Goal: Task Accomplishment & Management: Complete application form

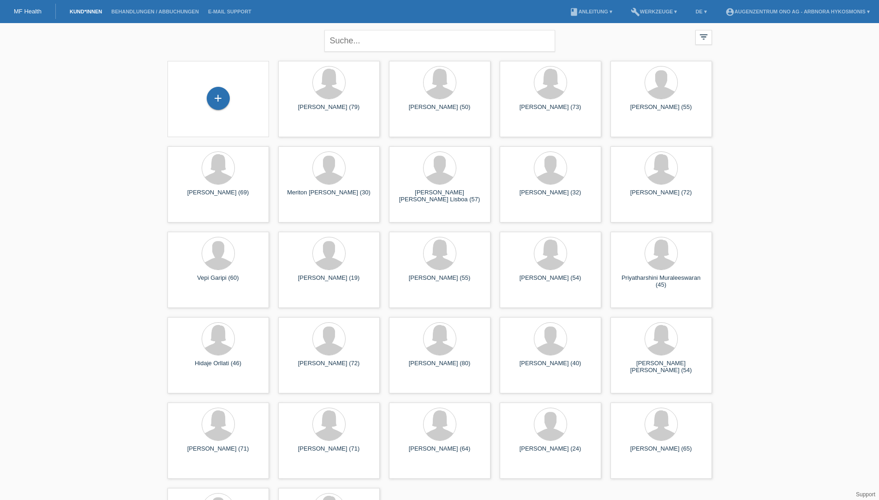
click at [238, 98] on div "+" at bounding box center [218, 99] width 87 height 24
click at [216, 95] on div "+" at bounding box center [218, 98] width 23 height 23
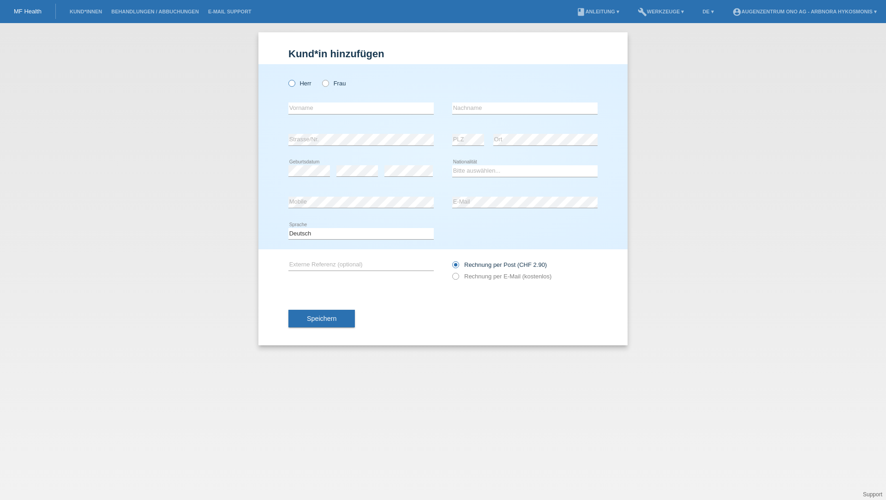
click at [287, 78] on icon at bounding box center [287, 78] width 0 height 0
click at [294, 82] on input "Herr" at bounding box center [291, 83] width 6 height 6
radio input "true"
click at [302, 105] on input "text" at bounding box center [360, 108] width 145 height 12
type input "Dzavdi"
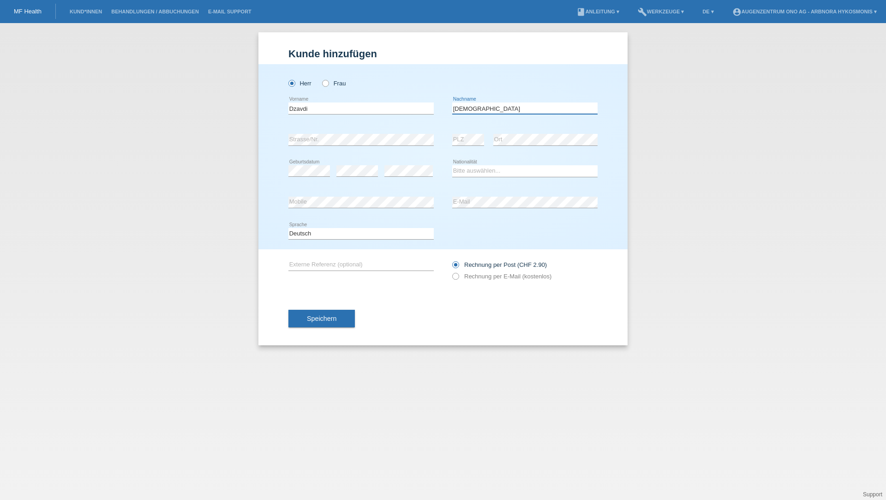
type input "Ismaili"
select select "CH"
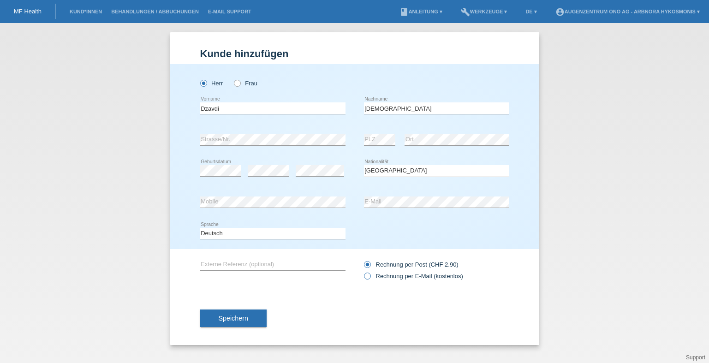
click at [362, 271] on icon at bounding box center [362, 271] width 0 height 0
click at [367, 275] on input "Rechnung per E-Mail (kostenlos)" at bounding box center [367, 279] width 6 height 12
radio input "true"
click at [246, 320] on span "Speichern" at bounding box center [234, 318] width 30 height 7
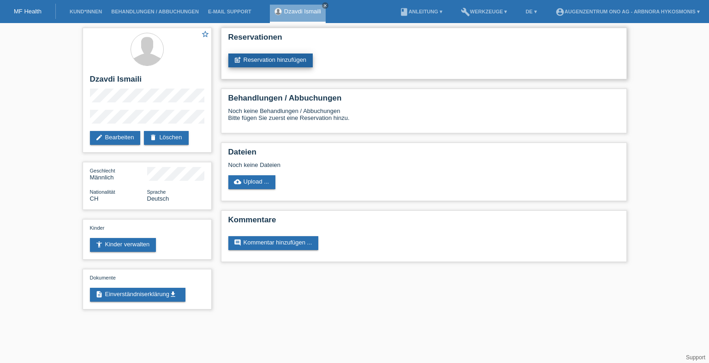
click at [285, 60] on link "post_add Reservation hinzufügen" at bounding box center [270, 61] width 85 height 14
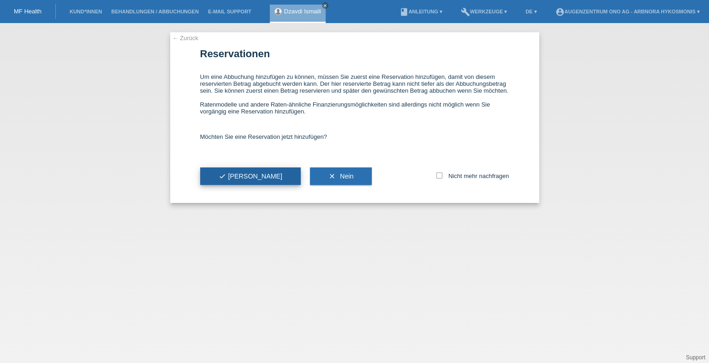
click at [244, 180] on button "check Ja" at bounding box center [250, 176] width 101 height 18
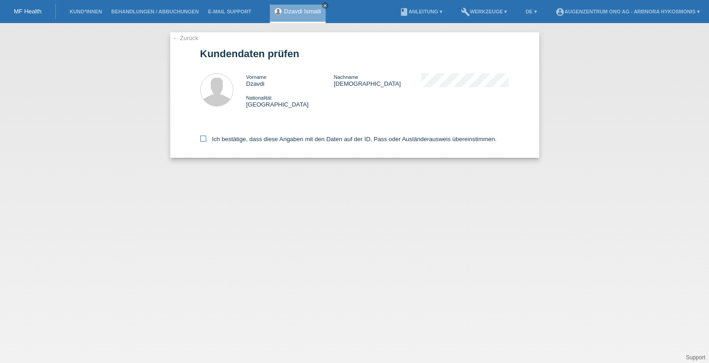
click at [218, 137] on label "Ich bestätige, dass diese Angaben mit den Daten auf der ID, Pass oder Ausländer…" at bounding box center [348, 139] width 297 height 7
click at [206, 137] on input "Ich bestätige, dass diese Angaben mit den Daten auf der ID, Pass oder Ausländer…" at bounding box center [203, 139] width 6 height 6
checkbox input "true"
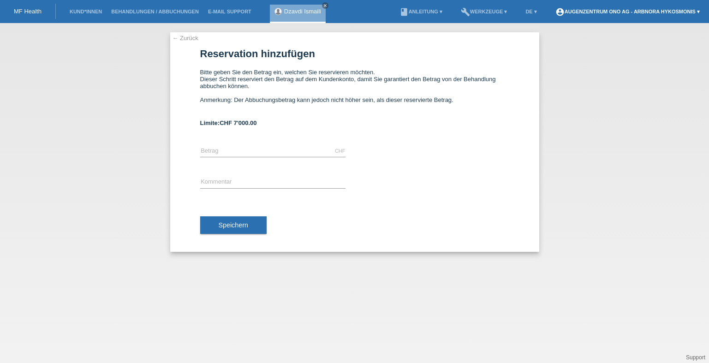
click at [643, 10] on link "account_circle Augenzentrum ONO AG - Arbnora Hykosmonis ▾" at bounding box center [628, 12] width 154 height 6
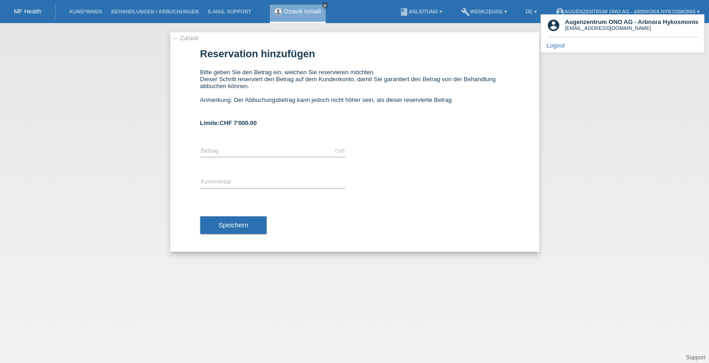
click at [564, 47] on link "Logout" at bounding box center [556, 45] width 18 height 7
